Goal: Navigation & Orientation: Find specific page/section

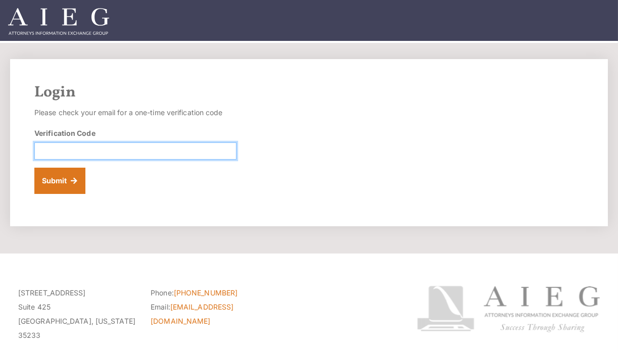
click at [83, 149] on input "Verification Code" at bounding box center [135, 150] width 202 height 17
type input "739256"
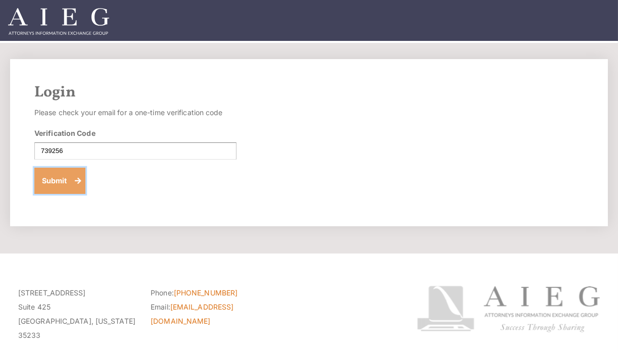
click at [59, 183] on button "Submit" at bounding box center [59, 181] width 51 height 26
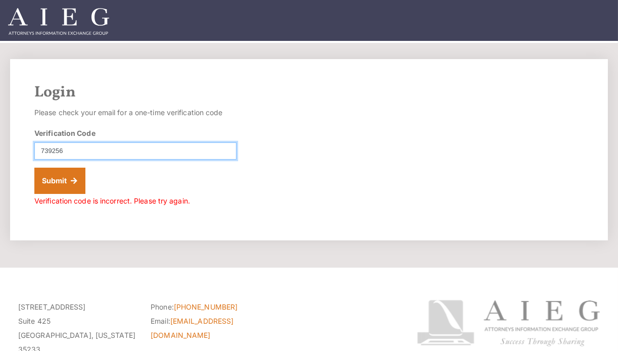
click at [91, 149] on input "739256" at bounding box center [135, 150] width 202 height 17
type input "7"
type input "095472"
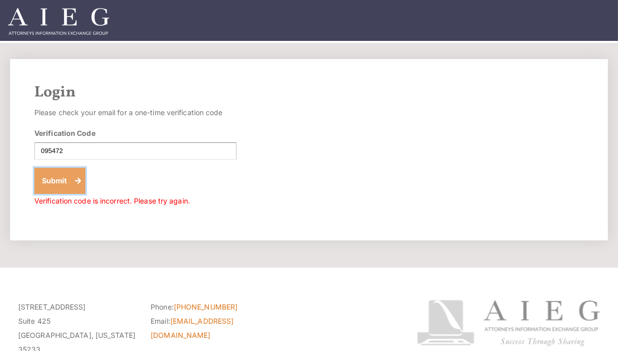
click at [70, 179] on button "Submit" at bounding box center [59, 181] width 51 height 26
